Goal: Information Seeking & Learning: Learn about a topic

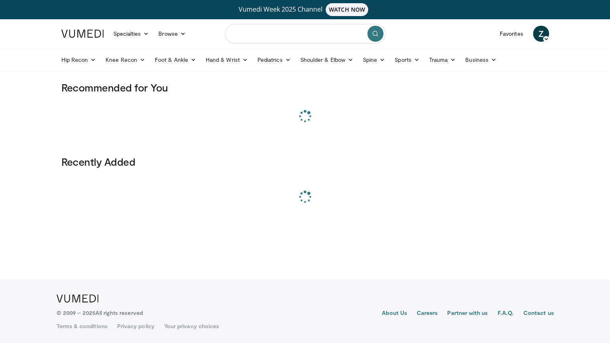
click at [280, 40] on input "Search topics, interventions" at bounding box center [305, 33] width 161 height 19
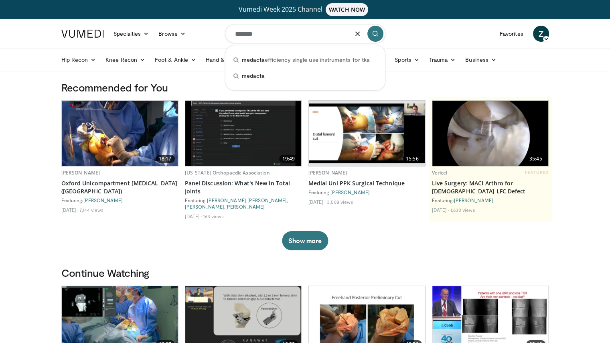
type input "*******"
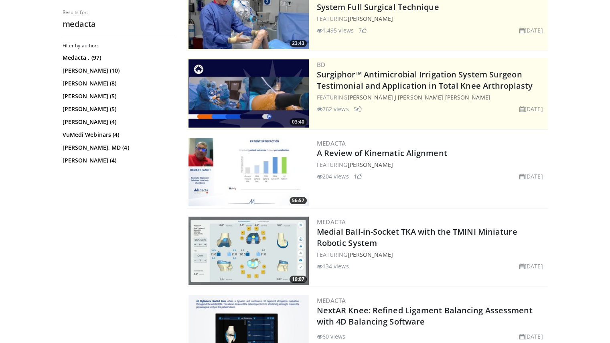
scroll to position [179, 0]
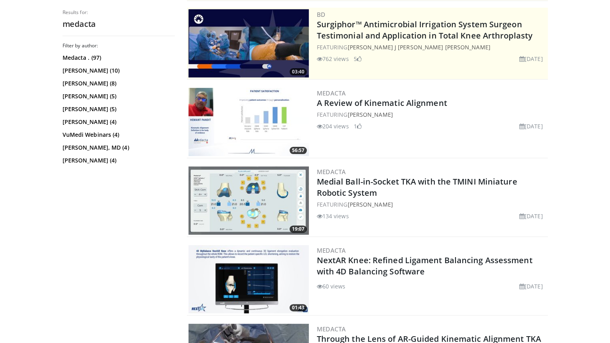
click at [253, 121] on img at bounding box center [249, 122] width 120 height 68
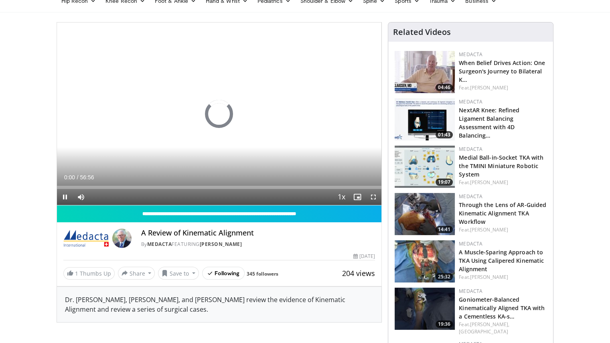
scroll to position [60, 0]
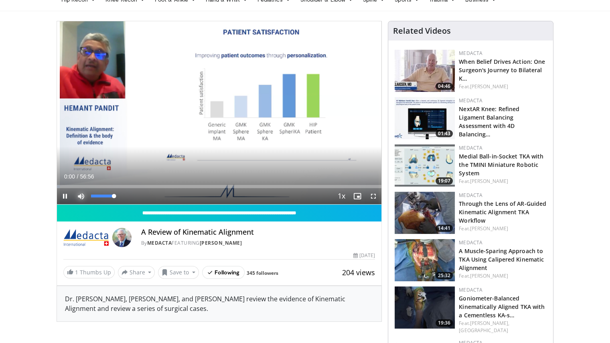
click at [80, 192] on span "Video Player" at bounding box center [81, 196] width 16 height 16
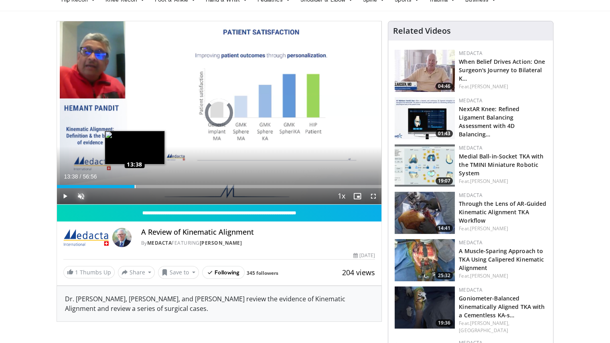
click at [134, 183] on div "Loaded : 1.74% 13:38 13:38" at bounding box center [219, 185] width 325 height 8
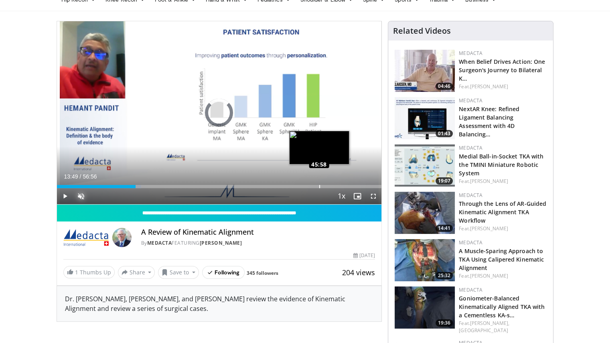
click at [319, 181] on div "Loaded : 26.05% 45:58 45:58" at bounding box center [219, 185] width 325 height 8
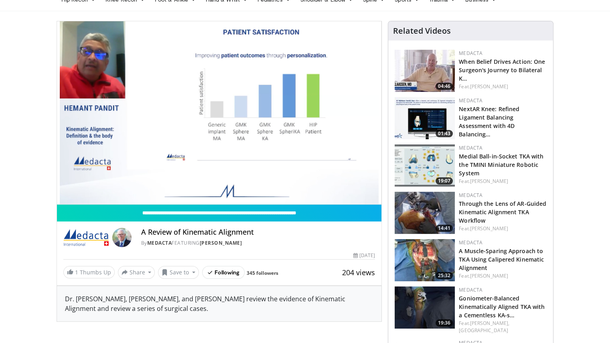
click at [101, 232] on img at bounding box center [86, 237] width 46 height 19
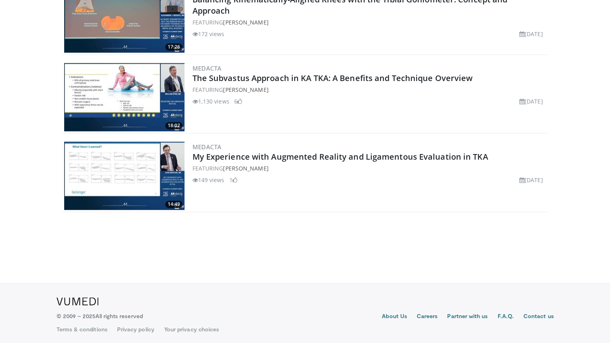
scroll to position [1028, 0]
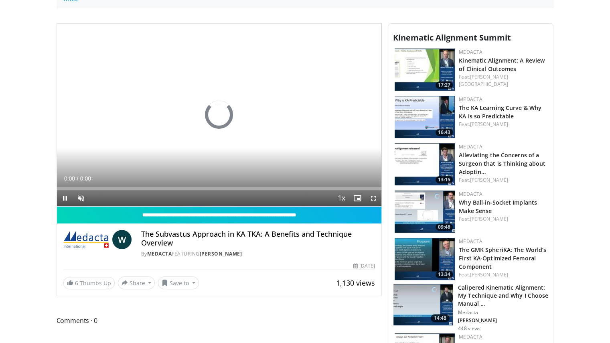
scroll to position [201, 0]
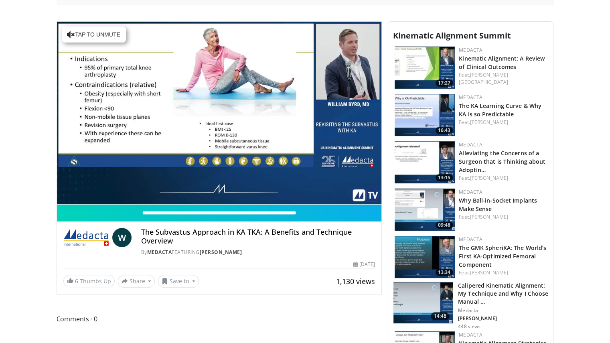
click at [100, 239] on img at bounding box center [86, 237] width 46 height 19
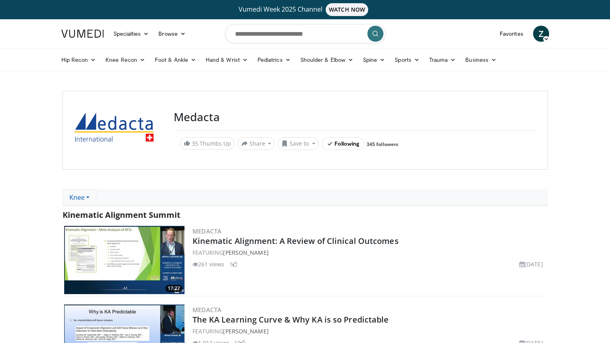
click at [85, 197] on link "Knee" at bounding box center [80, 197] width 34 height 17
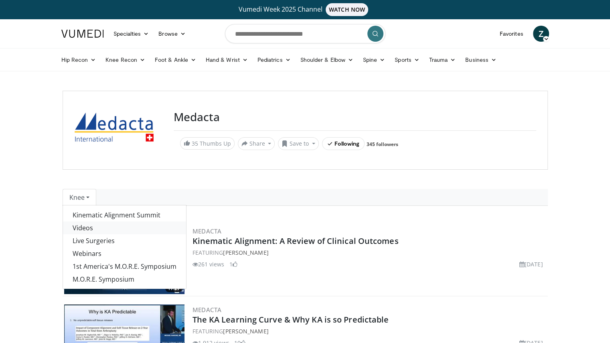
click at [104, 226] on link "Videos" at bounding box center [124, 228] width 123 height 13
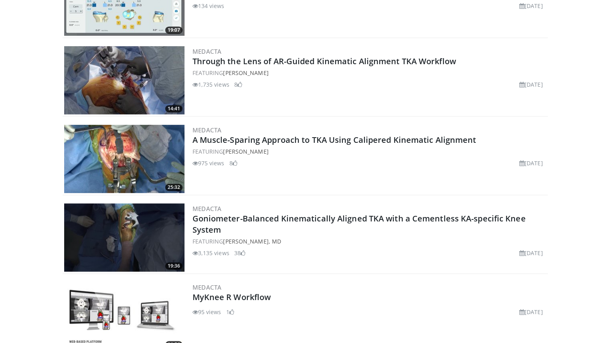
scroll to position [514, 0]
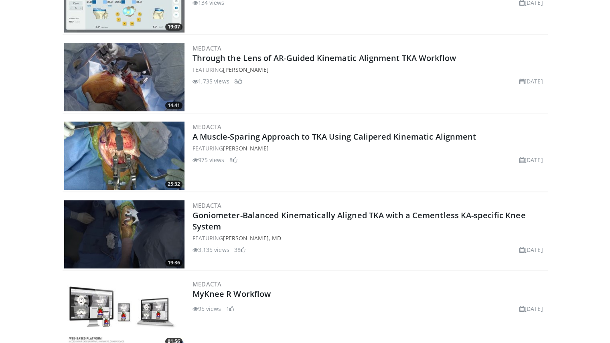
click at [163, 147] on img at bounding box center [124, 156] width 120 height 68
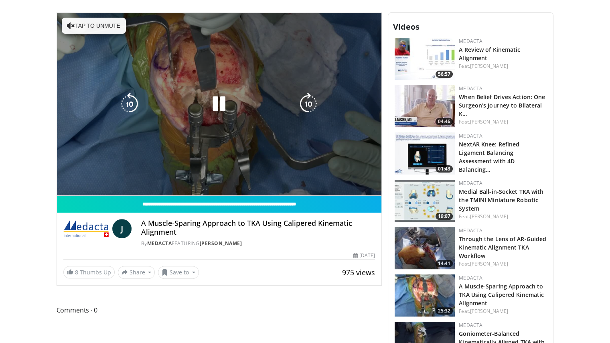
scroll to position [209, 0]
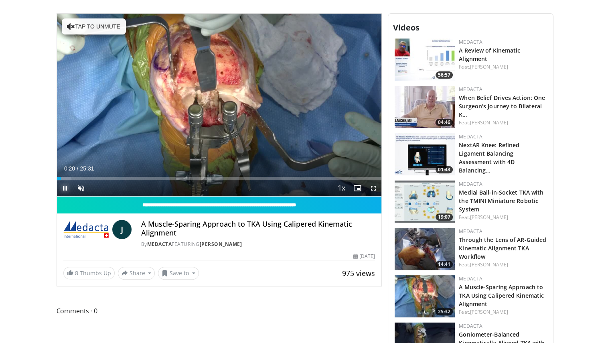
click at [67, 187] on span "Video Player" at bounding box center [65, 188] width 16 height 16
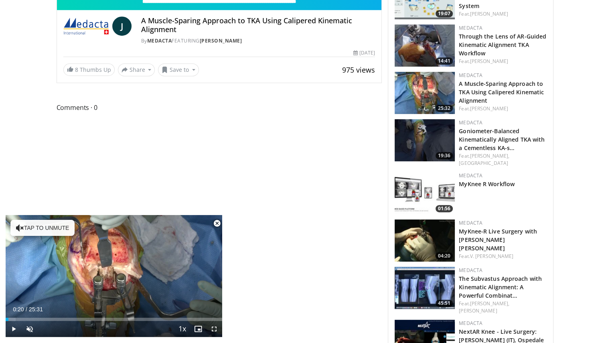
scroll to position [412, 0]
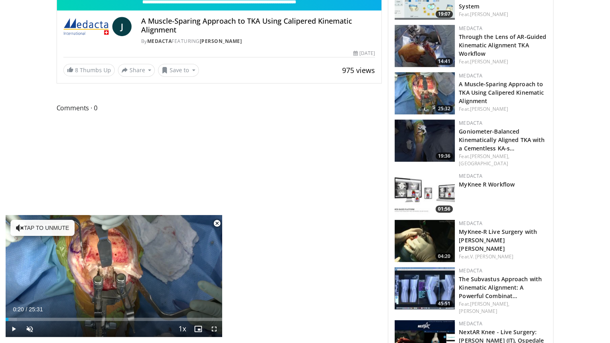
click at [409, 290] on img at bounding box center [425, 288] width 60 height 42
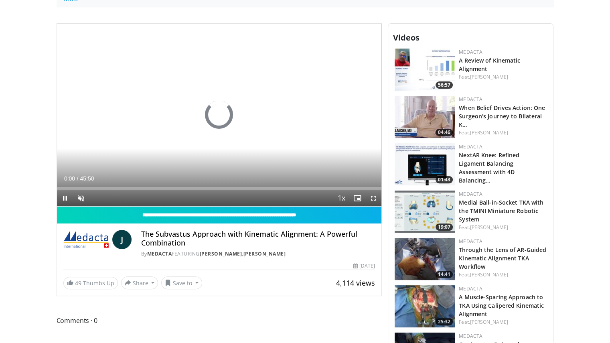
scroll to position [199, 0]
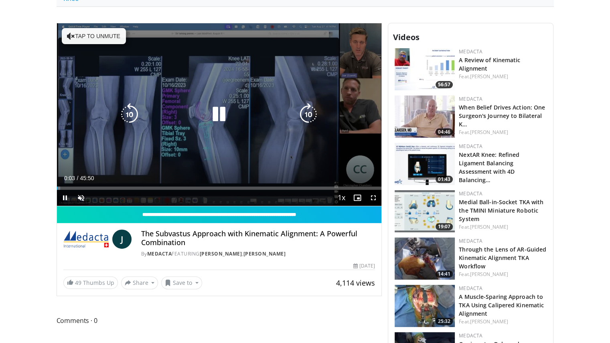
click at [233, 114] on div "Video Player" at bounding box center [219, 114] width 195 height 16
click at [216, 114] on icon "Video Player" at bounding box center [219, 114] width 22 height 22
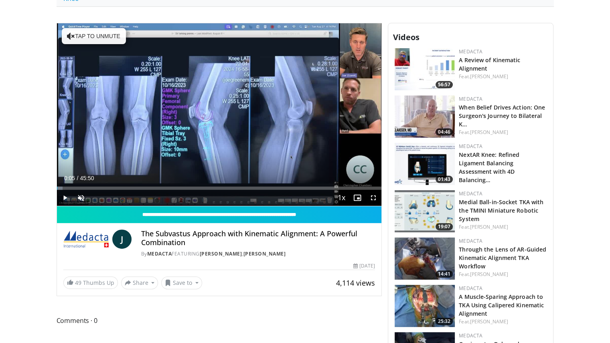
click at [71, 244] on img at bounding box center [86, 239] width 46 height 19
click at [64, 196] on span "Video Player" at bounding box center [65, 198] width 16 height 16
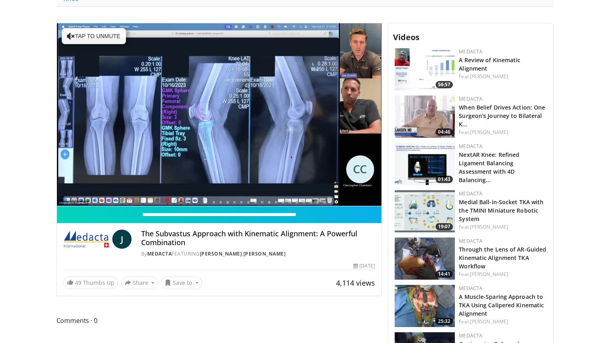
click at [64, 196] on div "10 seconds Tap to unmute" at bounding box center [219, 114] width 325 height 183
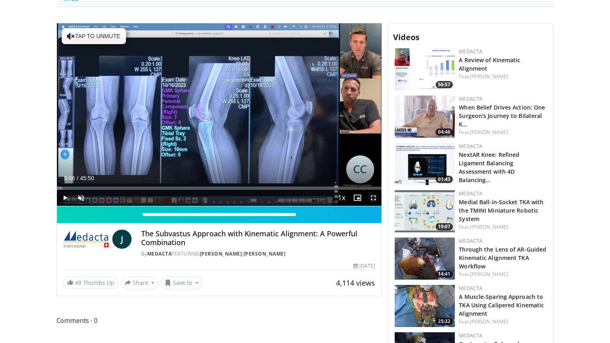
click at [374, 199] on span "Video Player" at bounding box center [374, 198] width 16 height 16
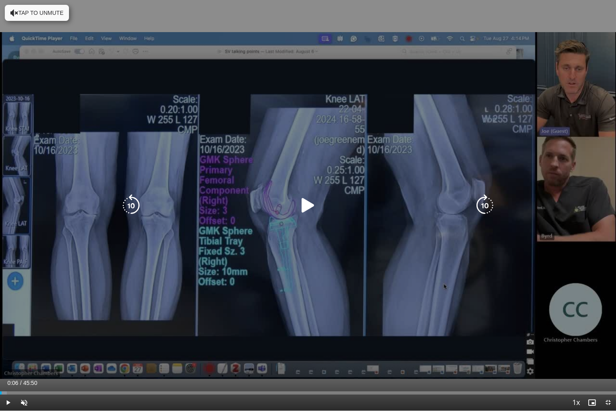
click at [550, 26] on div "10 seconds Tap to unmute" at bounding box center [308, 205] width 616 height 411
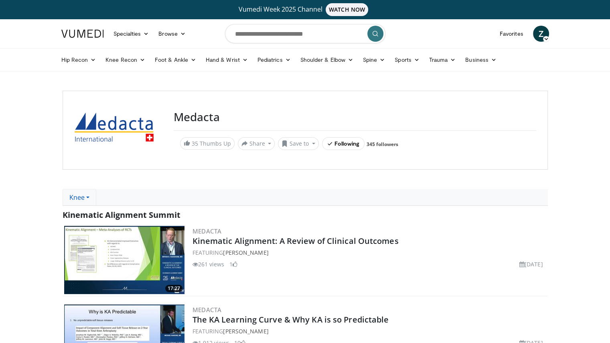
click at [77, 198] on link "Knee" at bounding box center [80, 197] width 34 height 17
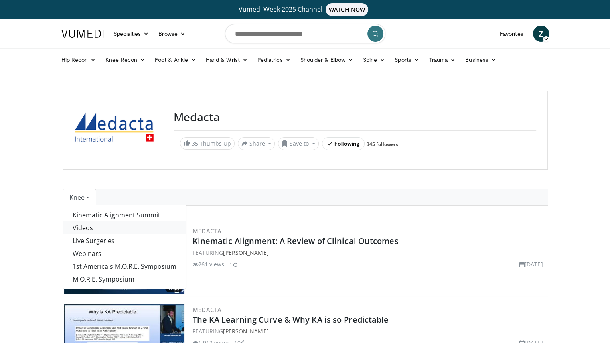
click at [94, 229] on link "Videos" at bounding box center [124, 228] width 123 height 13
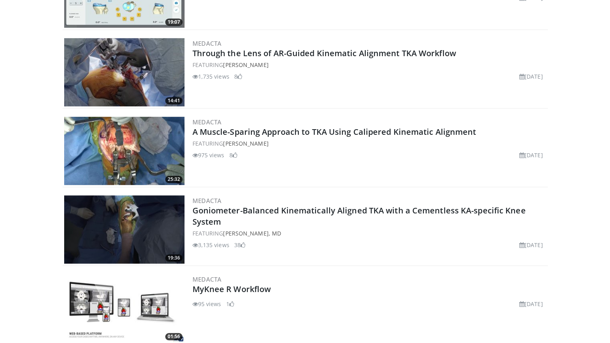
scroll to position [519, 0]
click at [105, 130] on img at bounding box center [124, 151] width 120 height 68
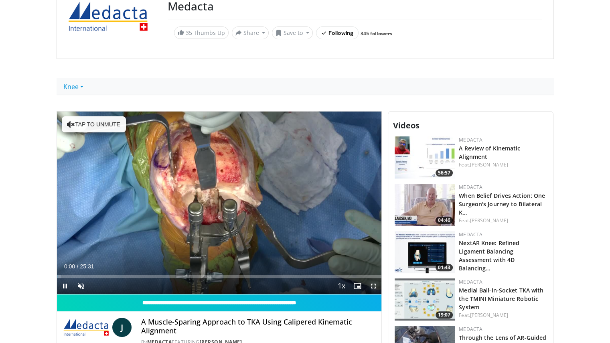
click at [376, 284] on span "Video Player" at bounding box center [374, 286] width 16 height 16
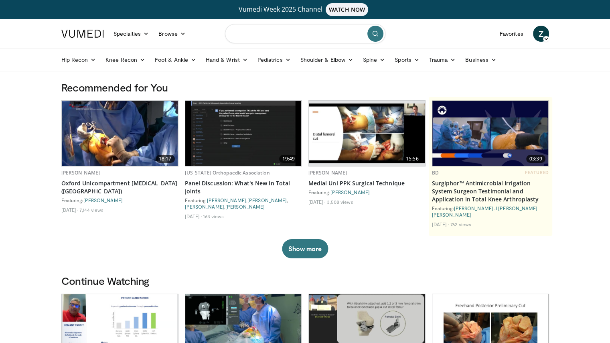
click at [275, 26] on input "Search topics, interventions" at bounding box center [305, 33] width 161 height 19
type input "*******"
click at [283, 77] on div "medacta" at bounding box center [305, 76] width 153 height 16
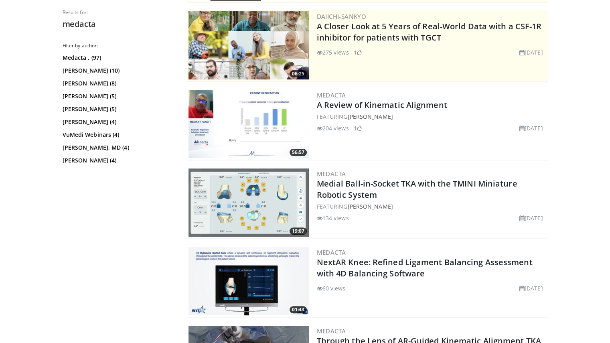
scroll to position [178, 0]
click at [244, 120] on img at bounding box center [249, 123] width 120 height 68
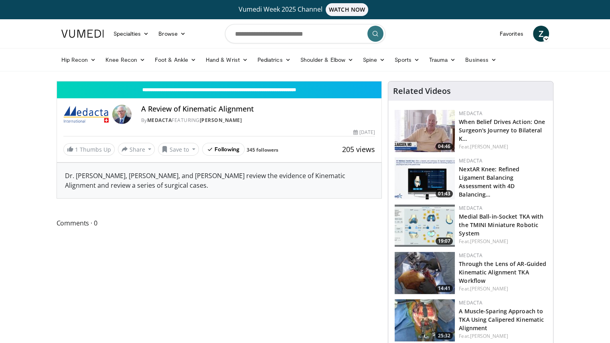
click at [95, 112] on img at bounding box center [86, 114] width 46 height 19
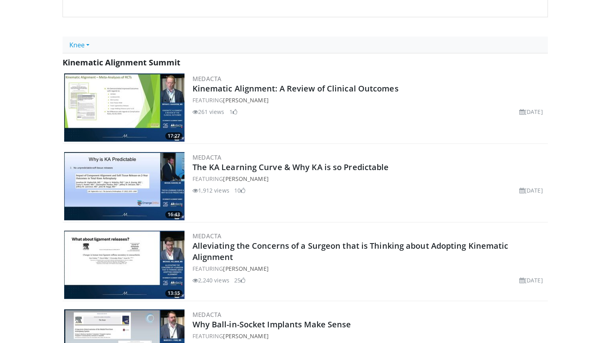
scroll to position [153, 0]
click at [80, 50] on link "Knee" at bounding box center [80, 45] width 34 height 17
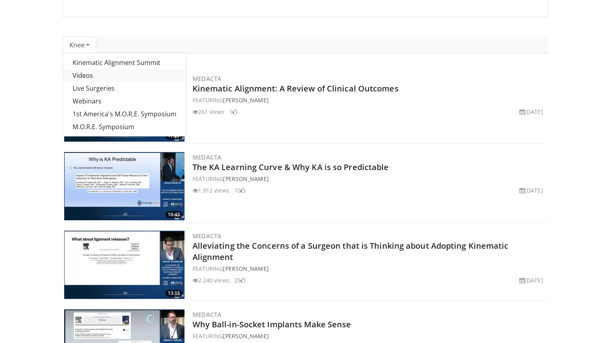
click at [93, 78] on link "Videos" at bounding box center [124, 75] width 123 height 13
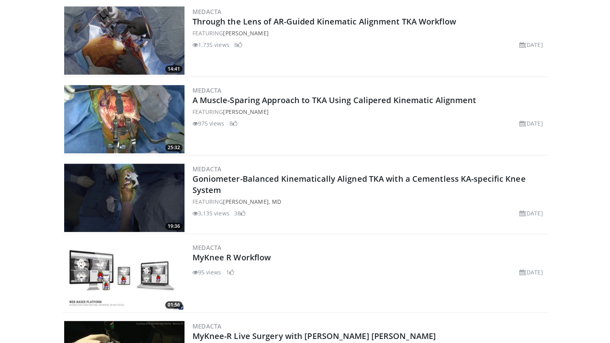
scroll to position [551, 0]
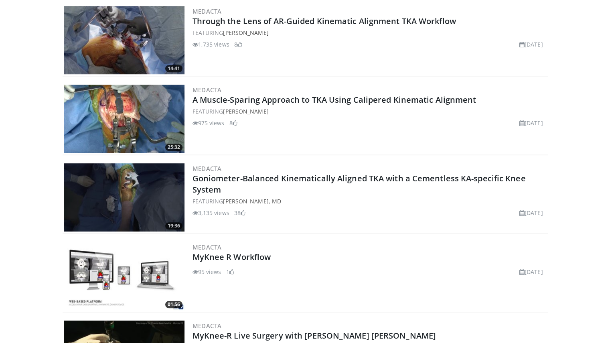
click at [131, 111] on img at bounding box center [124, 119] width 120 height 68
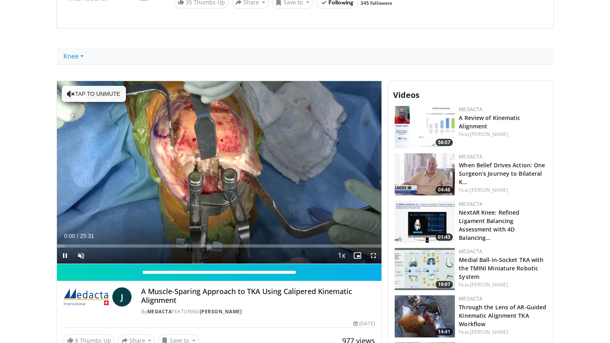
scroll to position [141, 0]
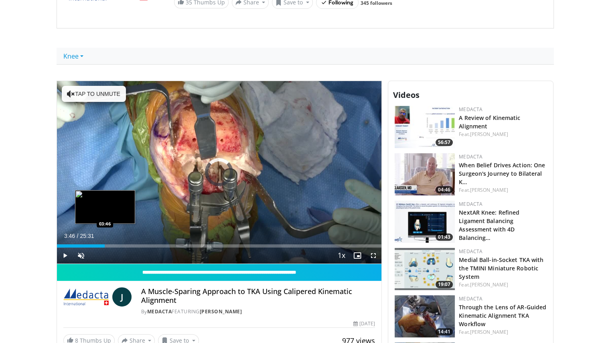
click at [105, 246] on div "Loaded : 2.59% 03:46 03:46" at bounding box center [219, 245] width 325 height 3
click at [117, 245] on div "Loaded : 17.65% 04:47 04:47" at bounding box center [219, 245] width 325 height 3
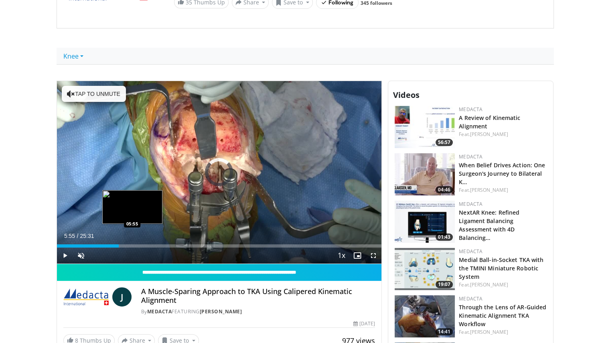
click at [132, 244] on div "Loaded : 0.00% 05:55 05:55" at bounding box center [219, 245] width 325 height 3
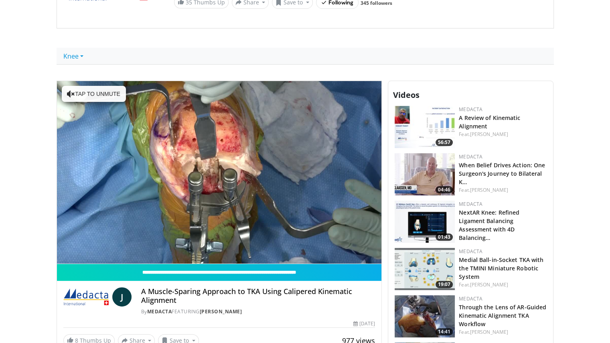
click at [67, 252] on div "10 seconds Tap to unmute" at bounding box center [219, 172] width 325 height 183
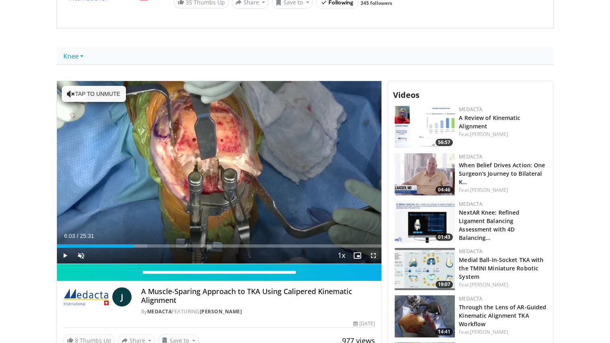
click at [376, 252] on span "Video Player" at bounding box center [374, 256] width 16 height 16
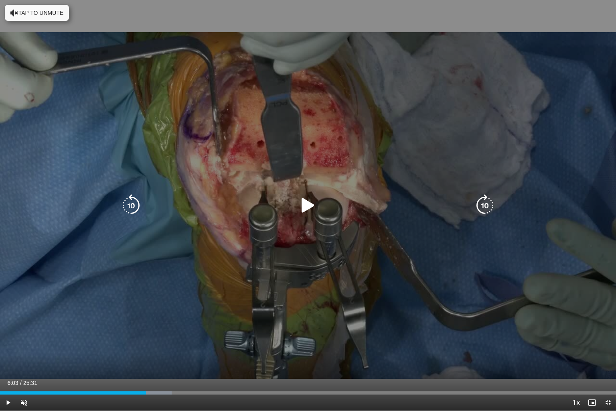
click at [452, 81] on div "10 seconds Tap to unmute" at bounding box center [308, 205] width 616 height 411
